Goal: Obtain resource: Download file/media

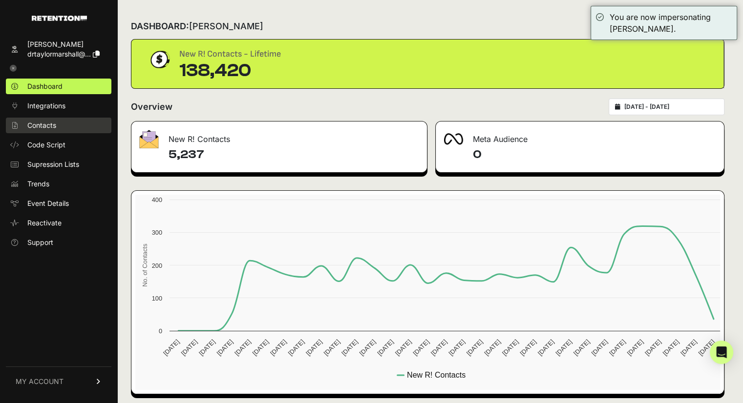
click at [66, 123] on link "Contacts" at bounding box center [58, 126] width 105 height 16
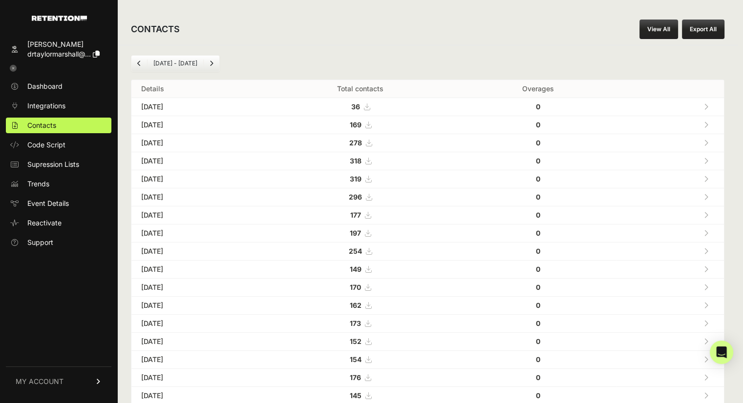
click at [659, 24] on link "View All" at bounding box center [658, 30] width 39 height 20
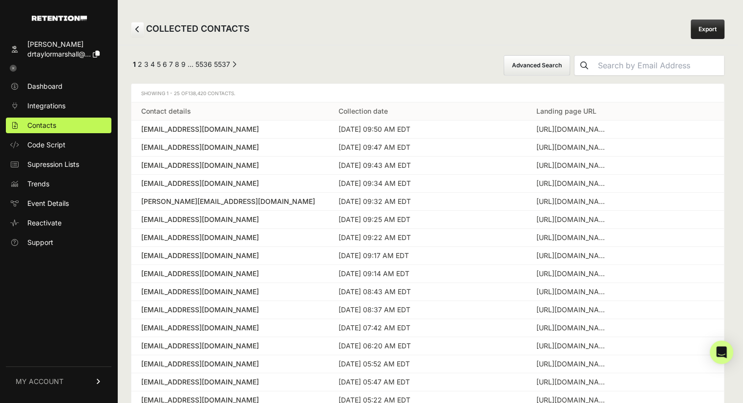
click at [537, 60] on button "Advanced Search" at bounding box center [536, 65] width 66 height 21
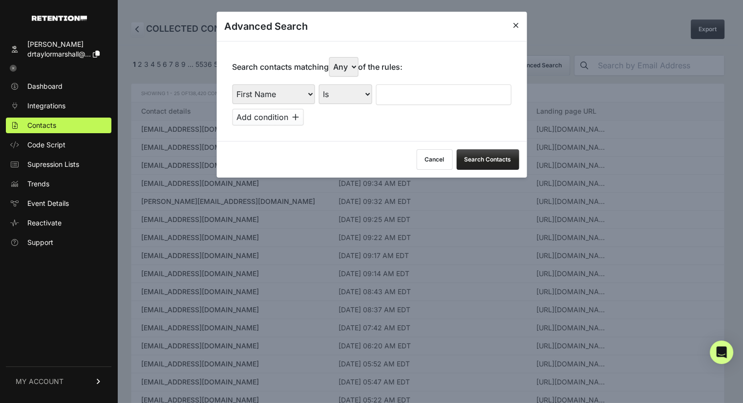
click at [293, 92] on select "First Name Last Name State City Email Email Domain Landing Domain Landing Page …" at bounding box center [273, 94] width 83 height 20
select select "file_date"
click at [232, 84] on select "First Name Last Name State City Email Email Domain Landing Domain Landing Page …" at bounding box center [273, 94] width 83 height 20
click at [350, 96] on select "Is on Is between" at bounding box center [345, 94] width 54 height 20
select select "is_between"
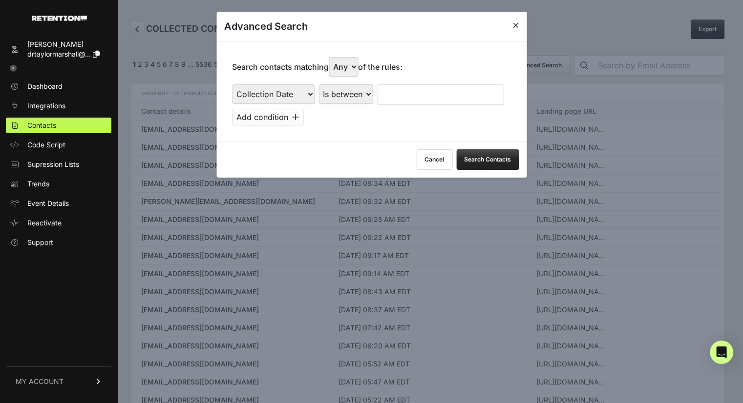
click at [318, 84] on select "Is on Is between" at bounding box center [345, 94] width 54 height 20
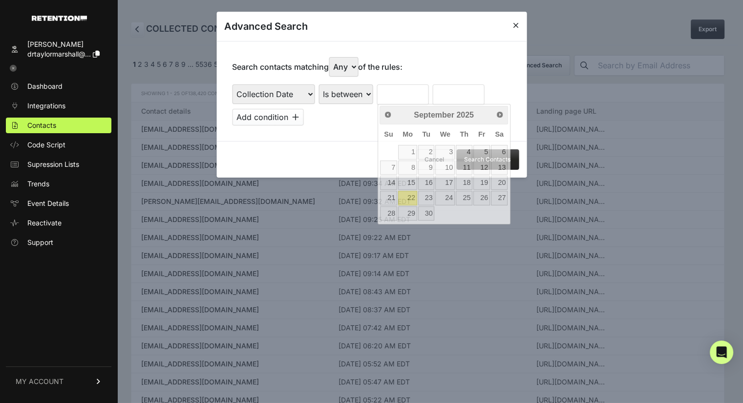
click at [419, 99] on input "text" at bounding box center [402, 94] width 52 height 21
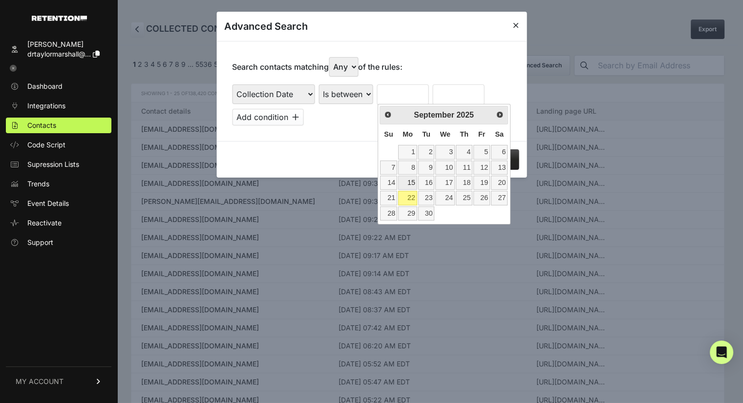
click at [408, 186] on link "15" at bounding box center [407, 183] width 19 height 14
type input "[DATE]"
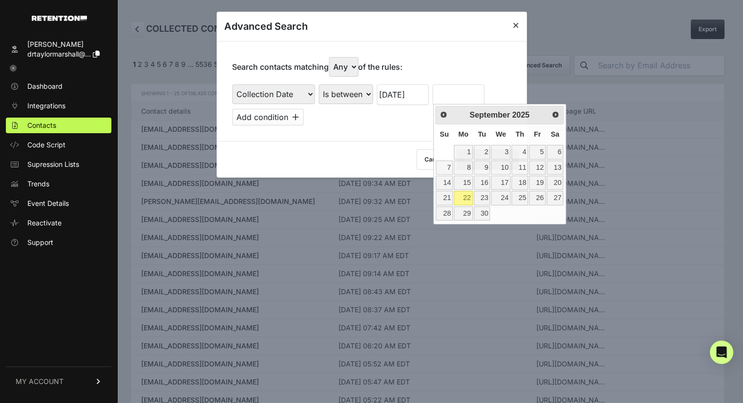
click at [457, 99] on input "text" at bounding box center [458, 94] width 52 height 21
click at [461, 194] on link "22" at bounding box center [463, 198] width 19 height 14
type input "[DATE]"
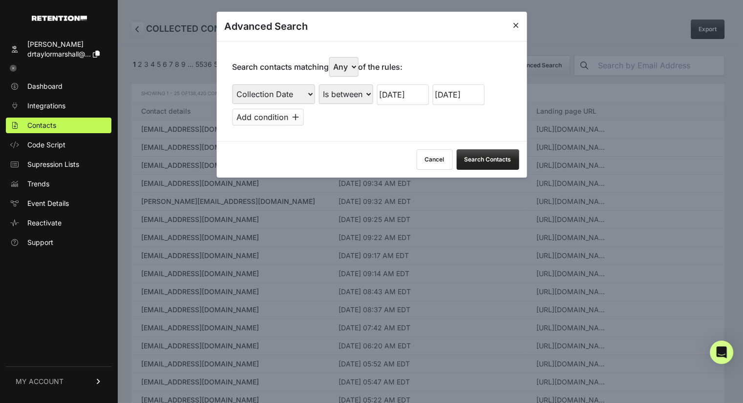
click at [494, 155] on button "Search Contacts" at bounding box center [487, 159] width 62 height 21
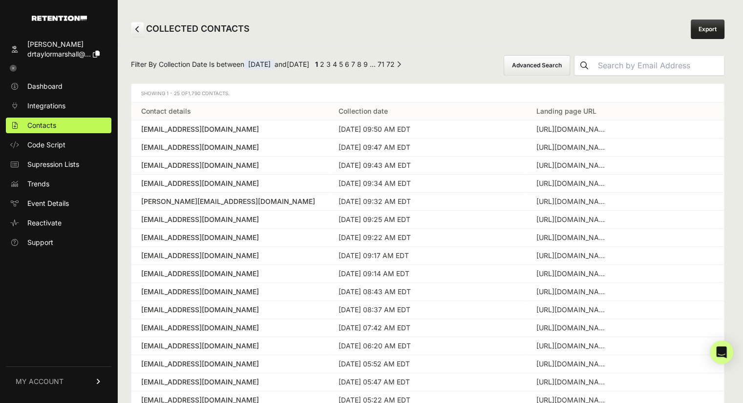
click at [724, 27] on link "Export" at bounding box center [707, 30] width 34 height 20
click at [16, 66] on icon at bounding box center [13, 68] width 7 height 7
